Goal: Task Accomplishment & Management: Manage account settings

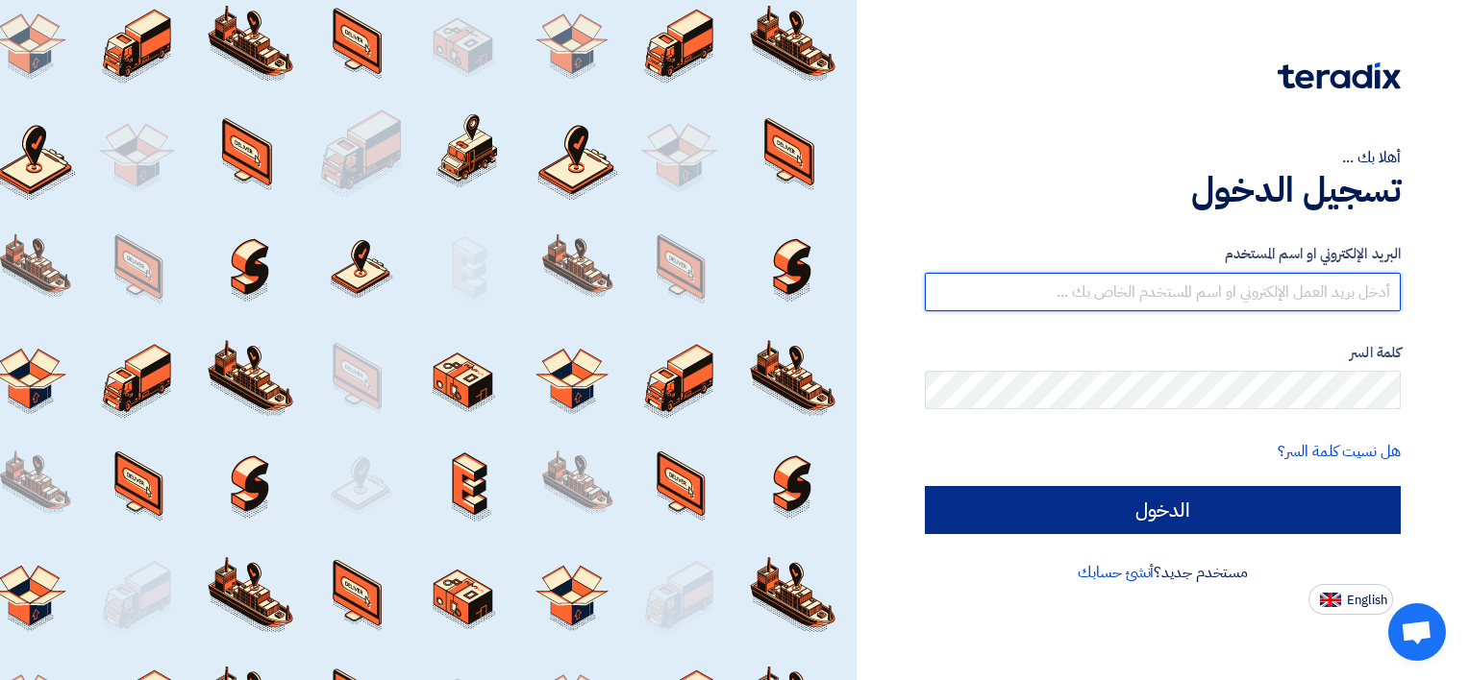
type input "[PERSON_NAME][EMAIL_ADDRESS][PERSON_NAME][DOMAIN_NAME]"
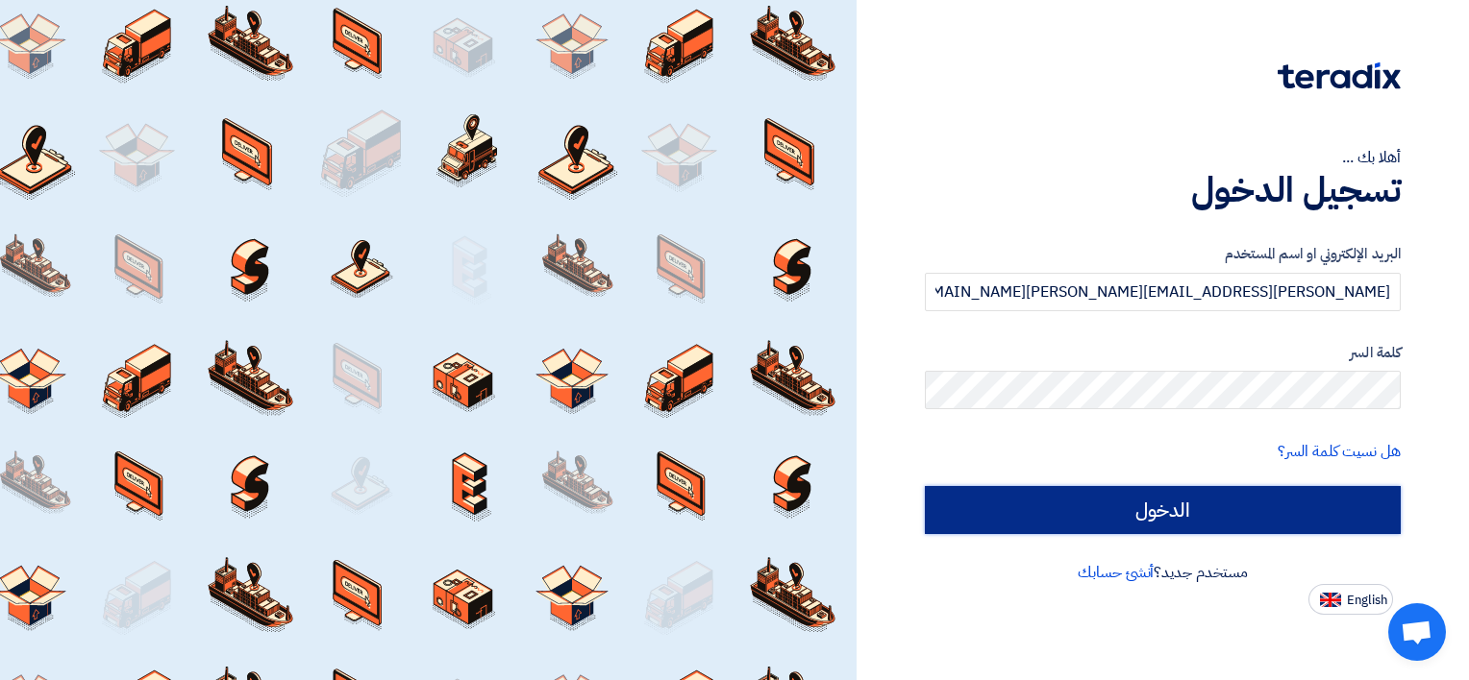
click at [1110, 518] on input "الدخول" at bounding box center [1163, 510] width 476 height 48
type input "Sign in"
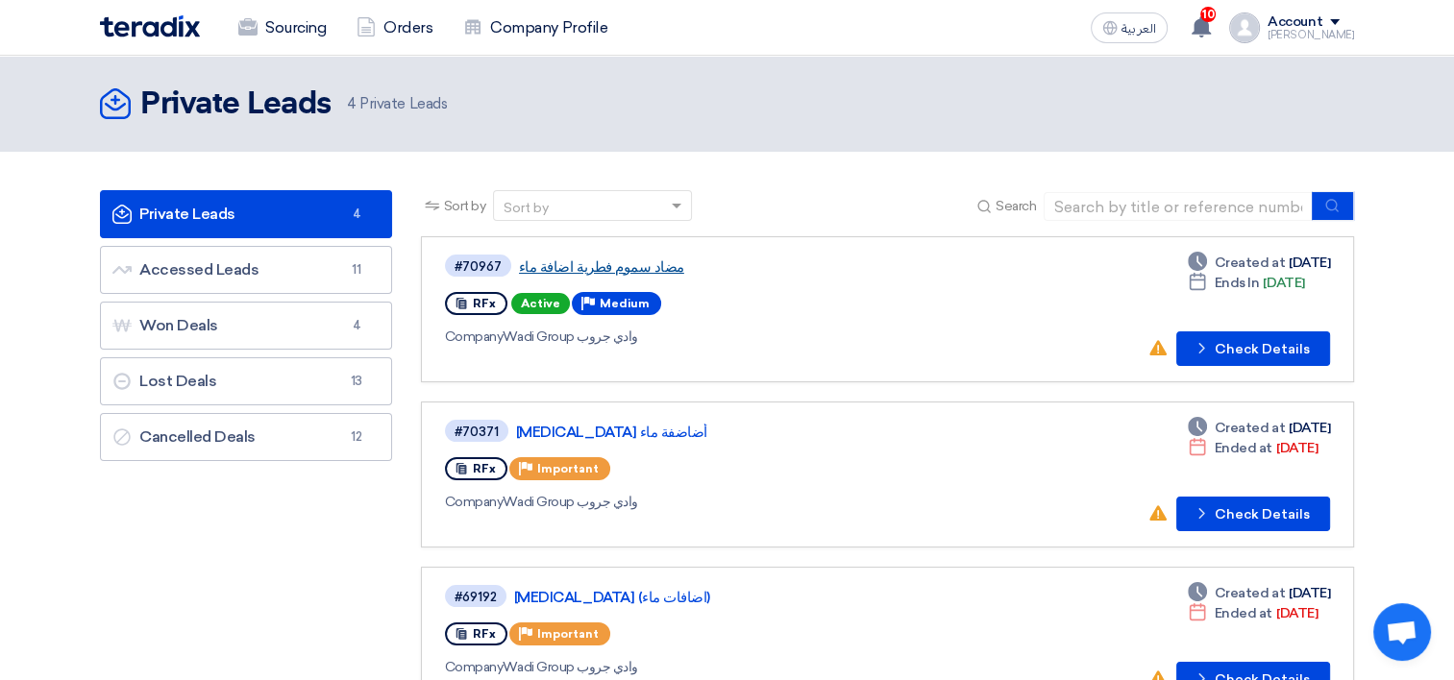
click at [594, 260] on link "مضاد سموم فطرية اضافة ماء" at bounding box center [759, 267] width 481 height 17
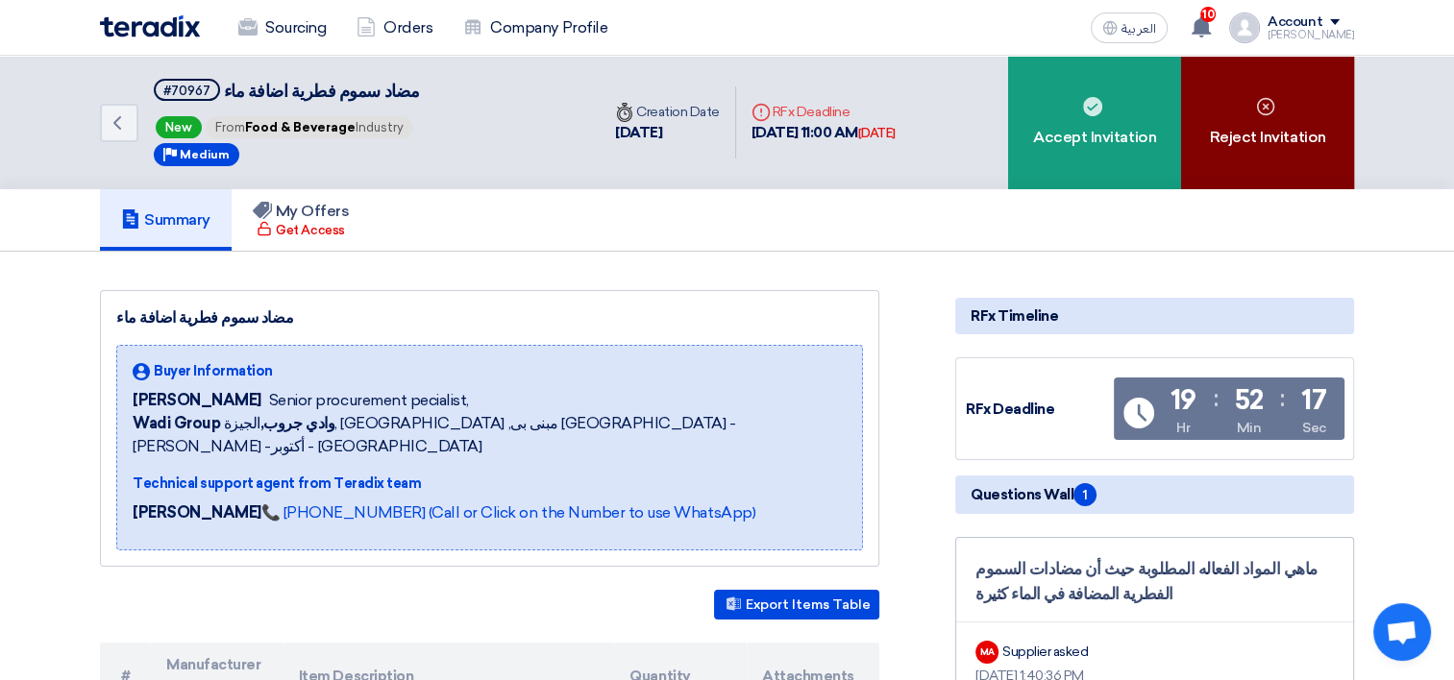
click at [1323, 131] on div "Reject Invitation" at bounding box center [1267, 123] width 173 height 134
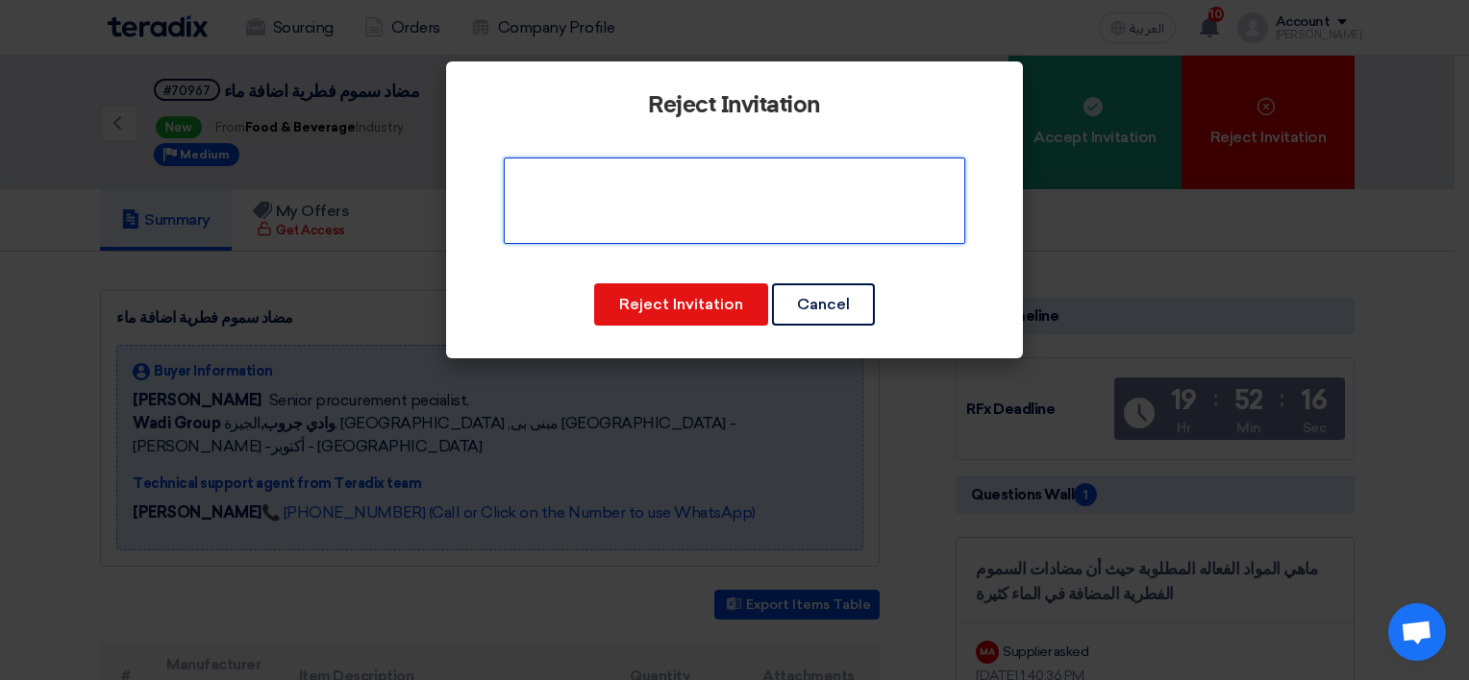
click at [897, 226] on textarea at bounding box center [734, 201] width 461 height 87
type textarea "not available"
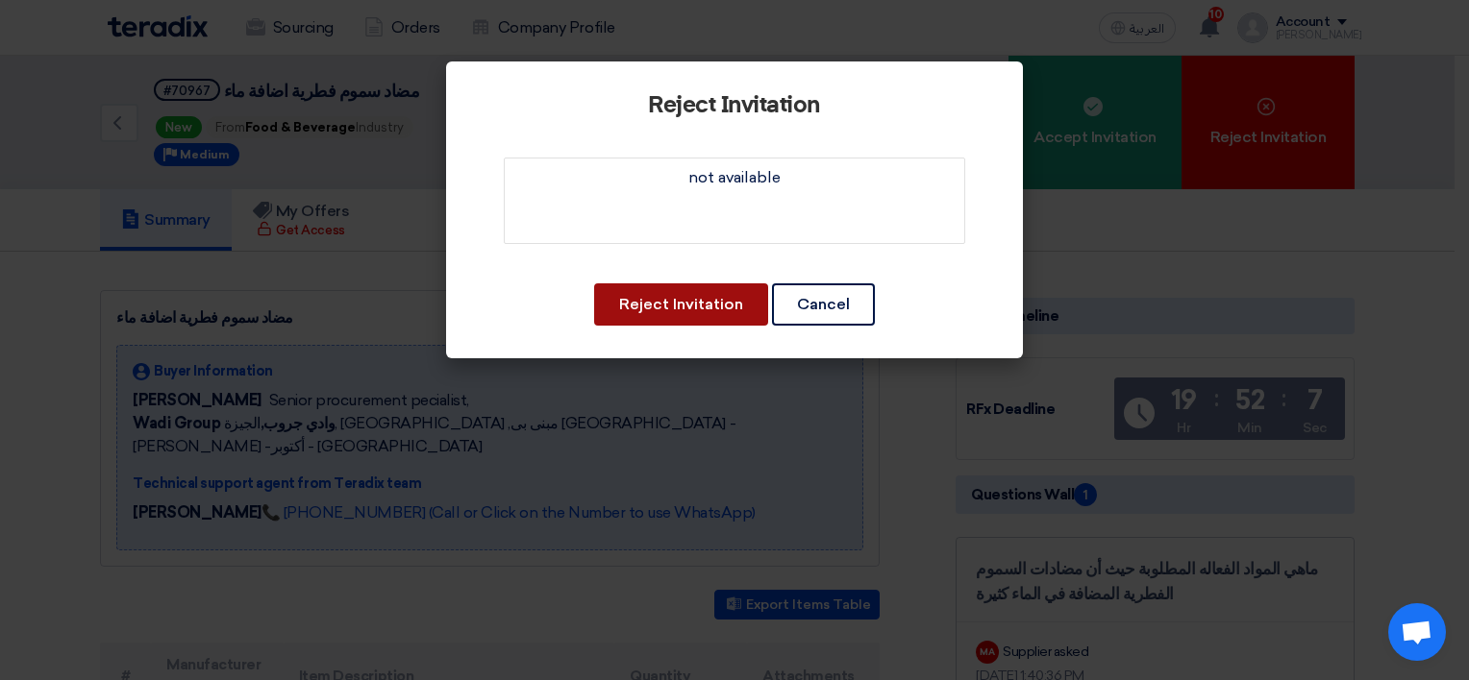
click at [724, 307] on button "Reject Invitation" at bounding box center [681, 305] width 174 height 42
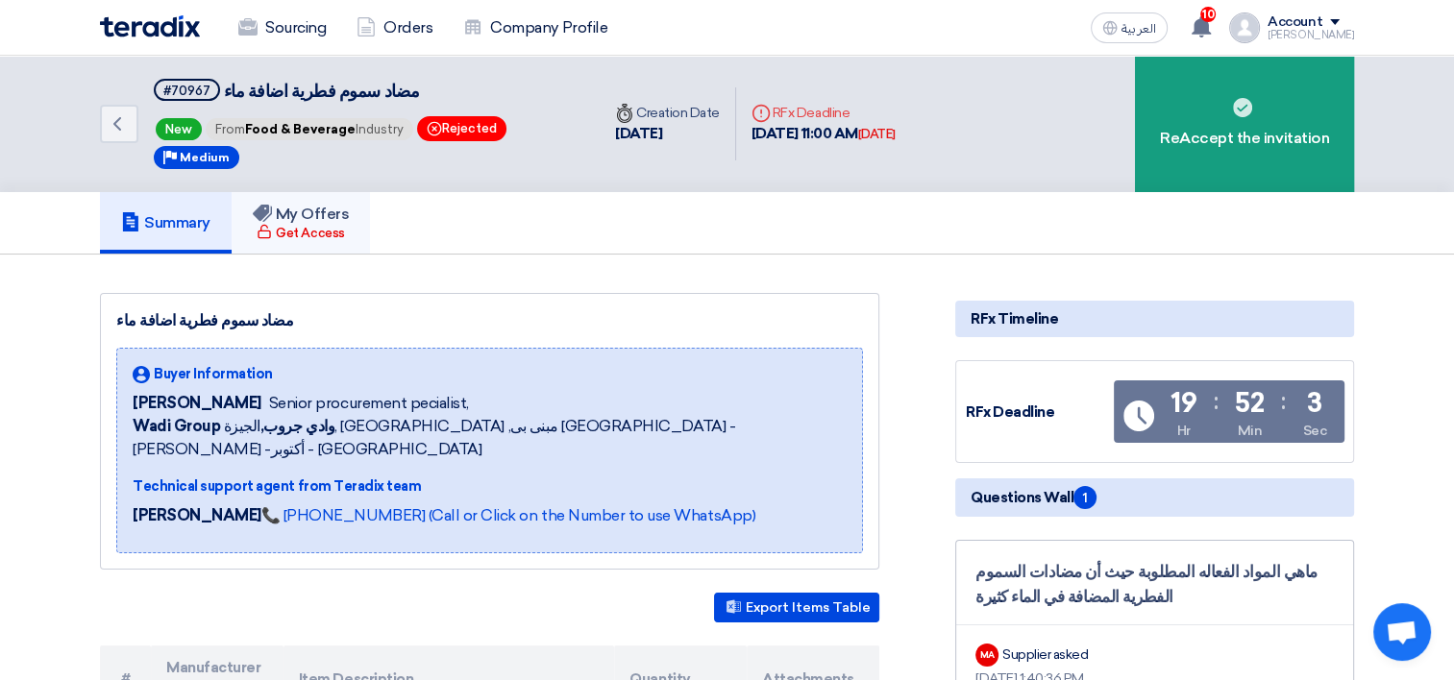
click at [327, 235] on div "Get Access" at bounding box center [300, 233] width 87 height 19
click at [111, 125] on icon "Back" at bounding box center [117, 123] width 23 height 23
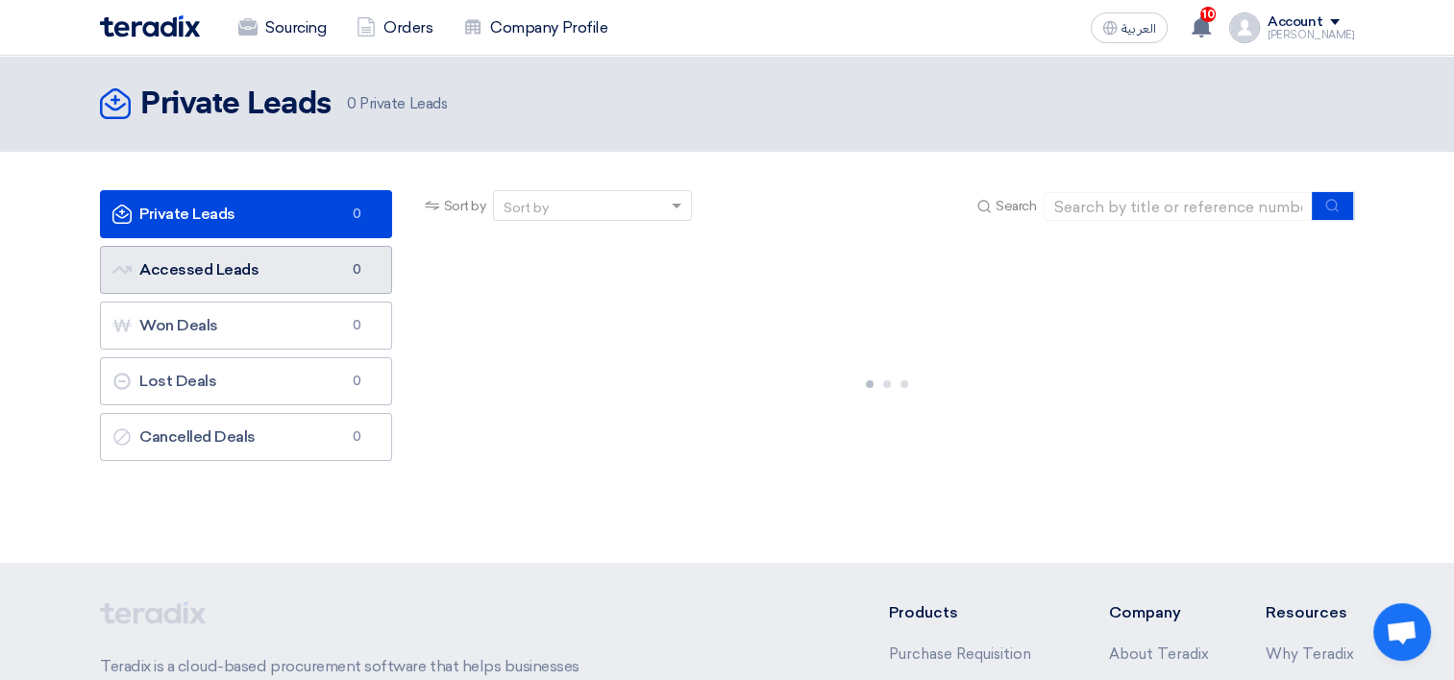
click at [238, 277] on link "Accessed Leads Accessed Leads 0" at bounding box center [246, 270] width 292 height 48
